Goal: Navigation & Orientation: Go to known website

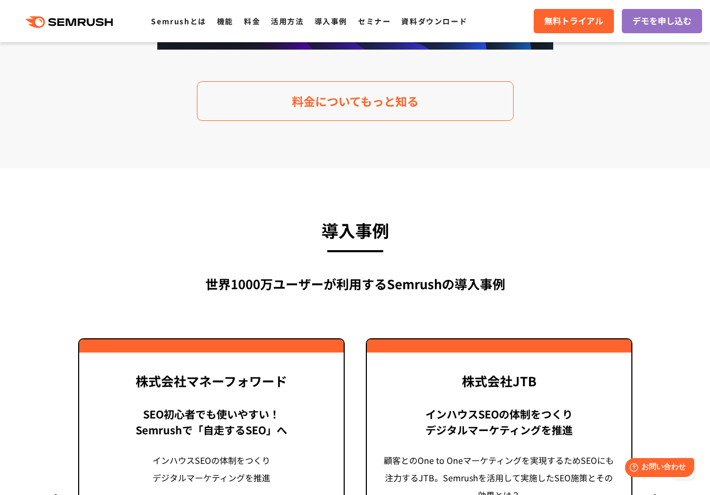
scroll to position [2390, 0]
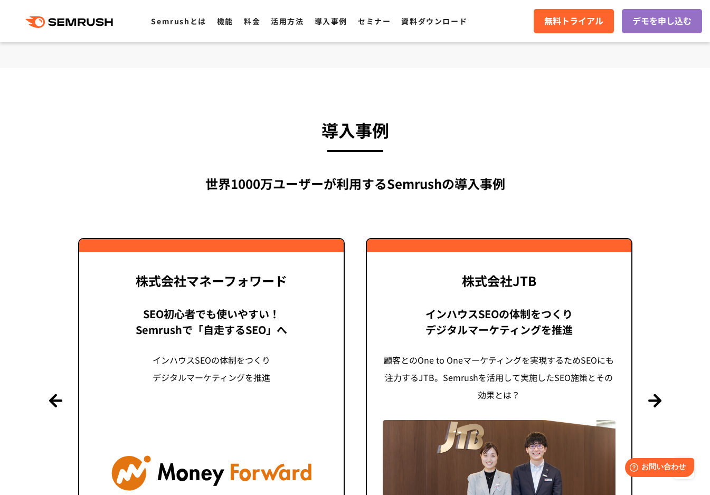
click at [72, 21] on icon ".cls {fill: #FF642D;}" at bounding box center [70, 22] width 119 height 12
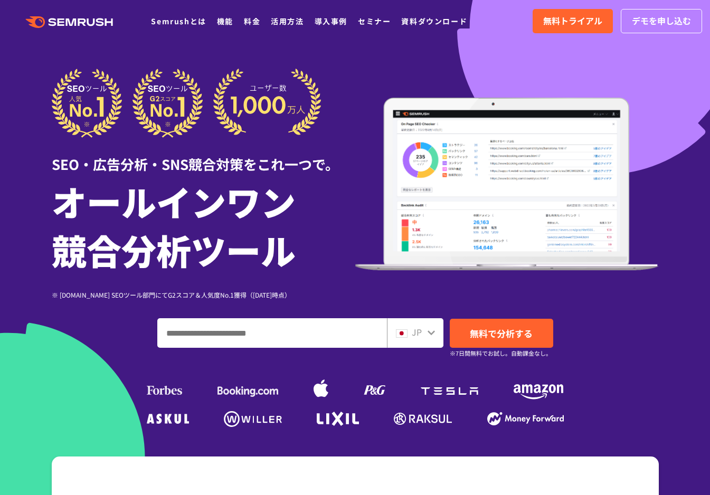
click at [81, 21] on icon ".cls {fill: #FF642D;}" at bounding box center [70, 22] width 119 height 12
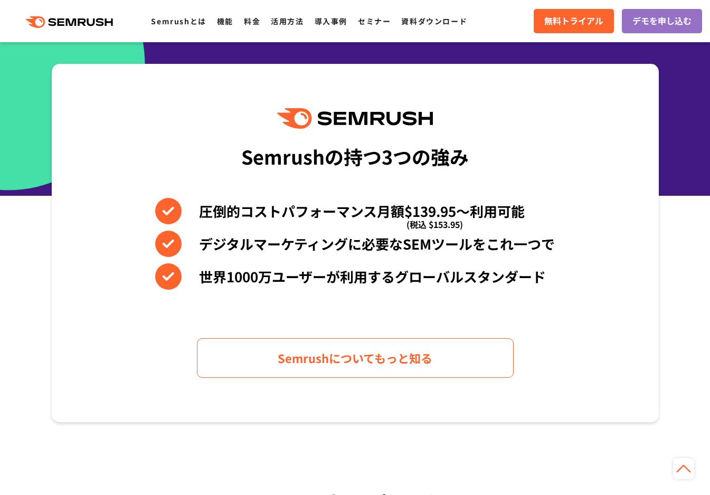
scroll to position [388, 0]
